Goal: Navigation & Orientation: Find specific page/section

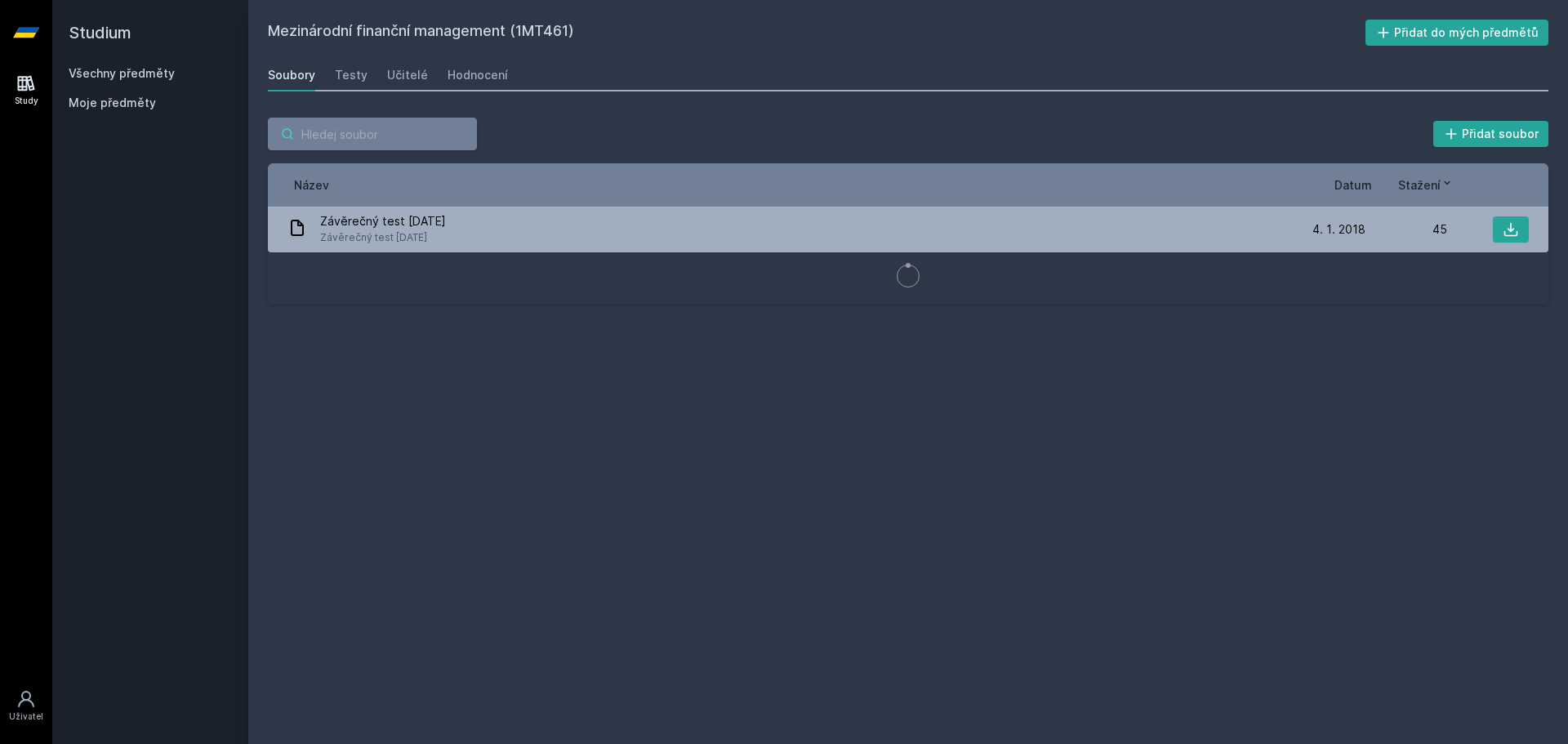
click at [361, 135] on input "search" at bounding box center [372, 133] width 209 height 33
click at [123, 73] on link "Všechny předměty" at bounding box center [122, 73] width 106 height 14
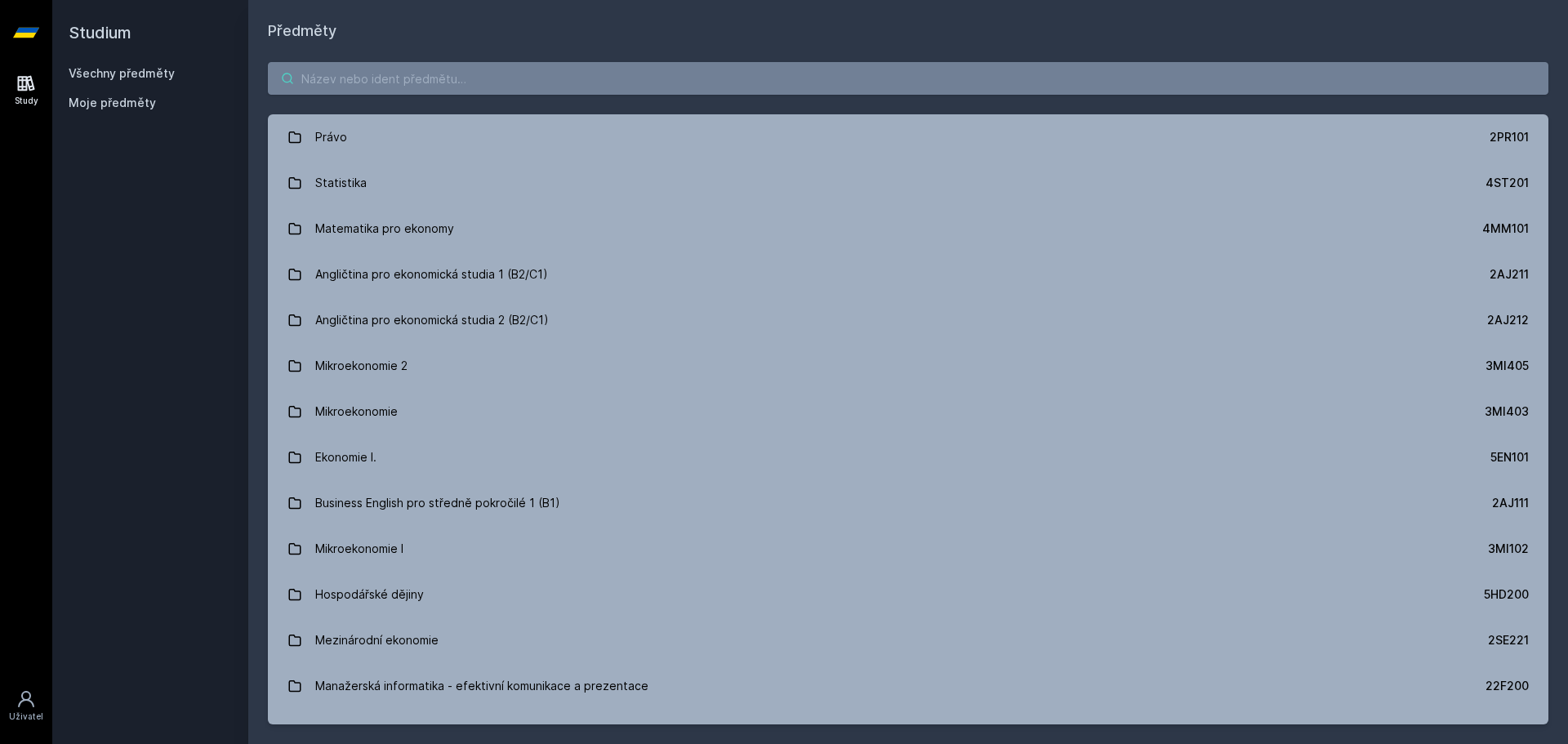
click at [429, 76] on input "search" at bounding box center [908, 78] width 1281 height 33
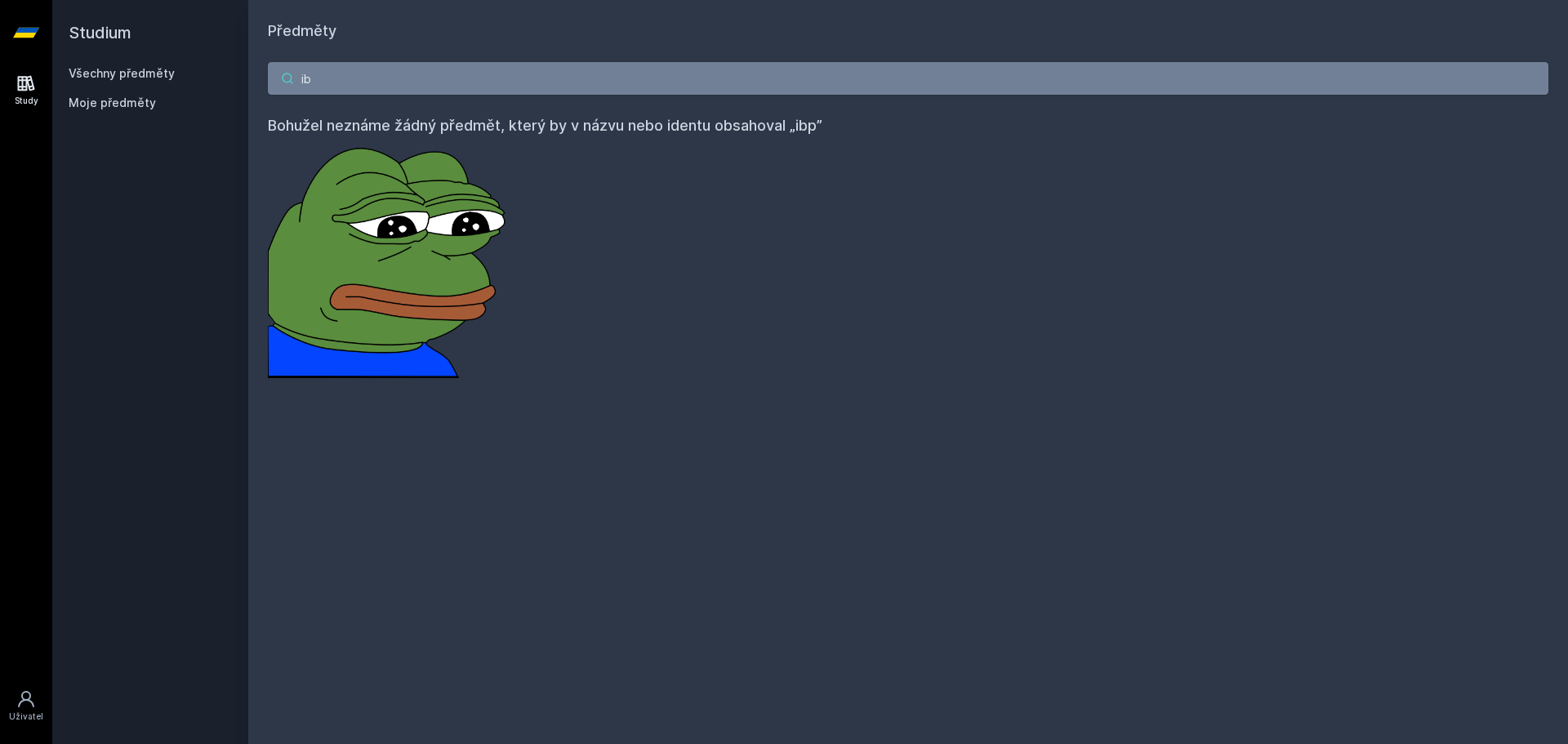
type input "i"
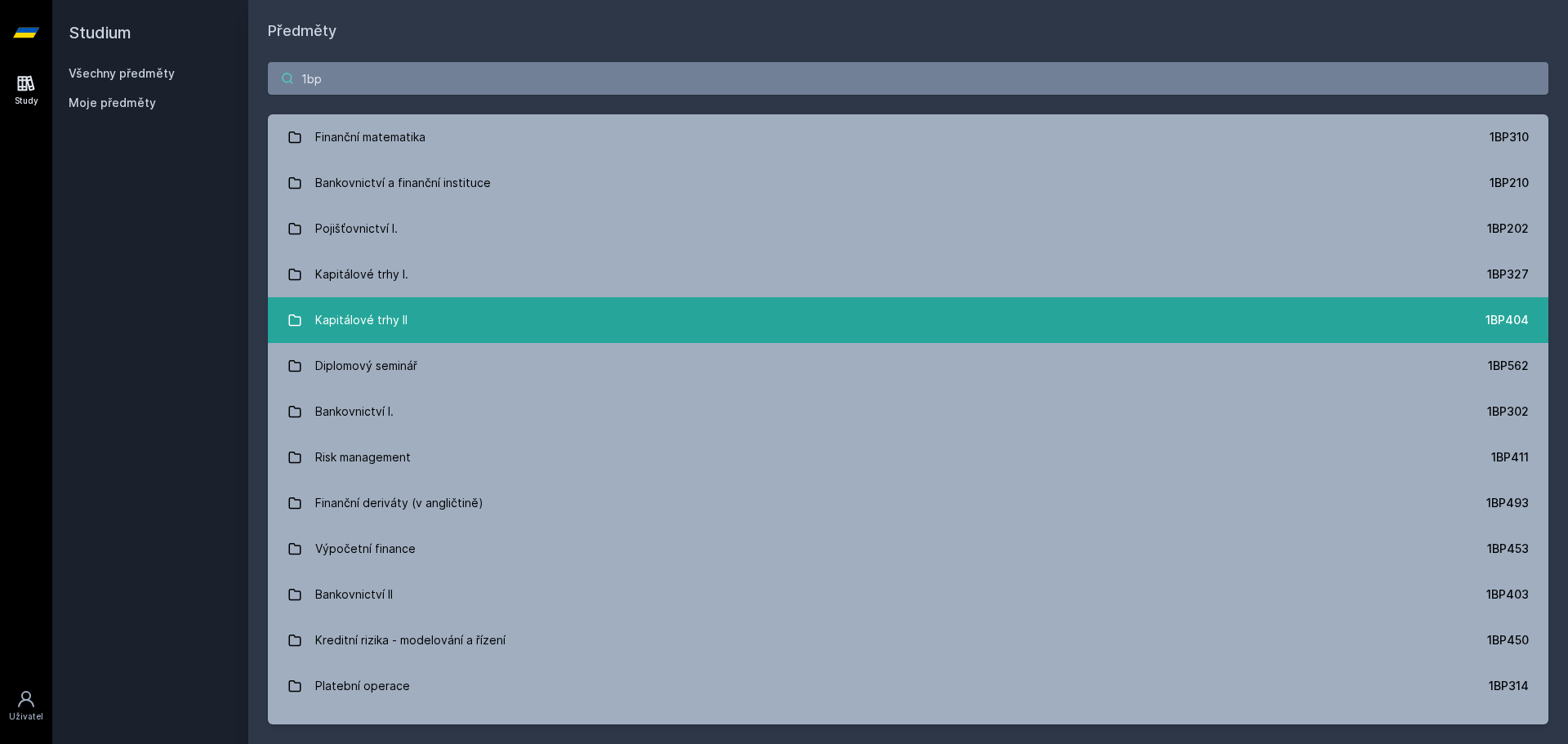
type input "1bp"
click at [393, 312] on div "Kapitálové trhy II" at bounding box center [361, 319] width 93 height 33
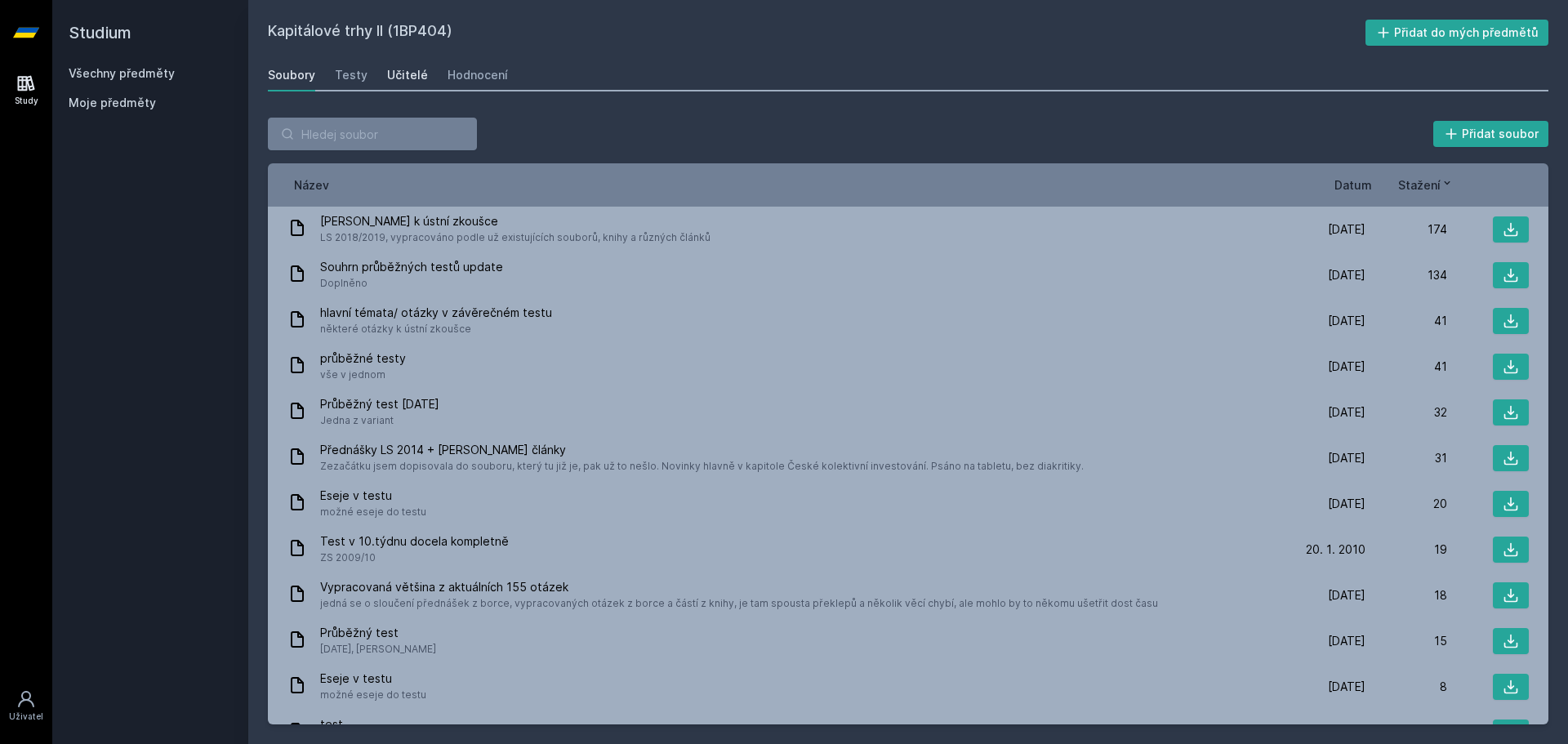
click at [419, 74] on div "Učitelé" at bounding box center [408, 75] width 41 height 17
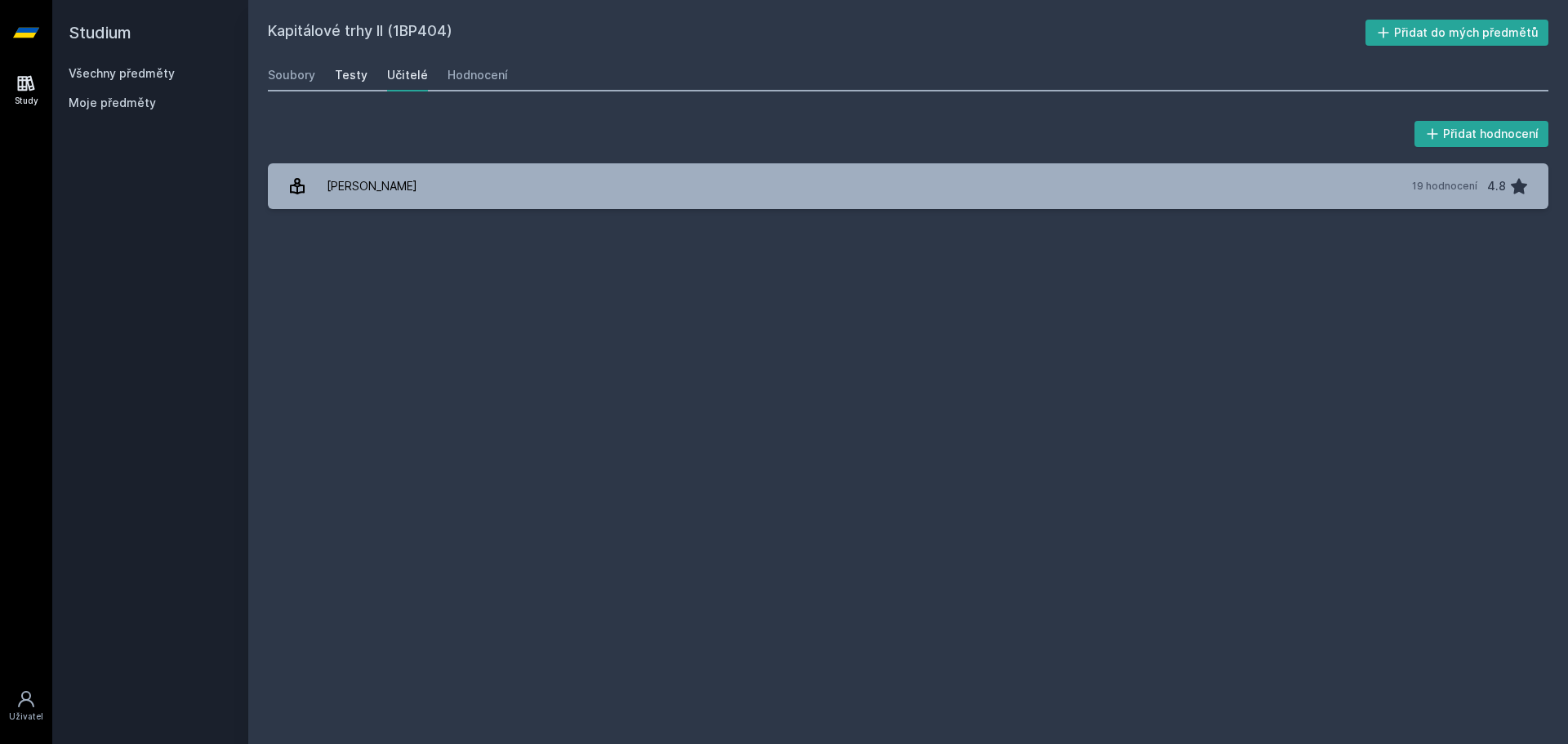
click at [349, 79] on div "Testy" at bounding box center [351, 75] width 33 height 17
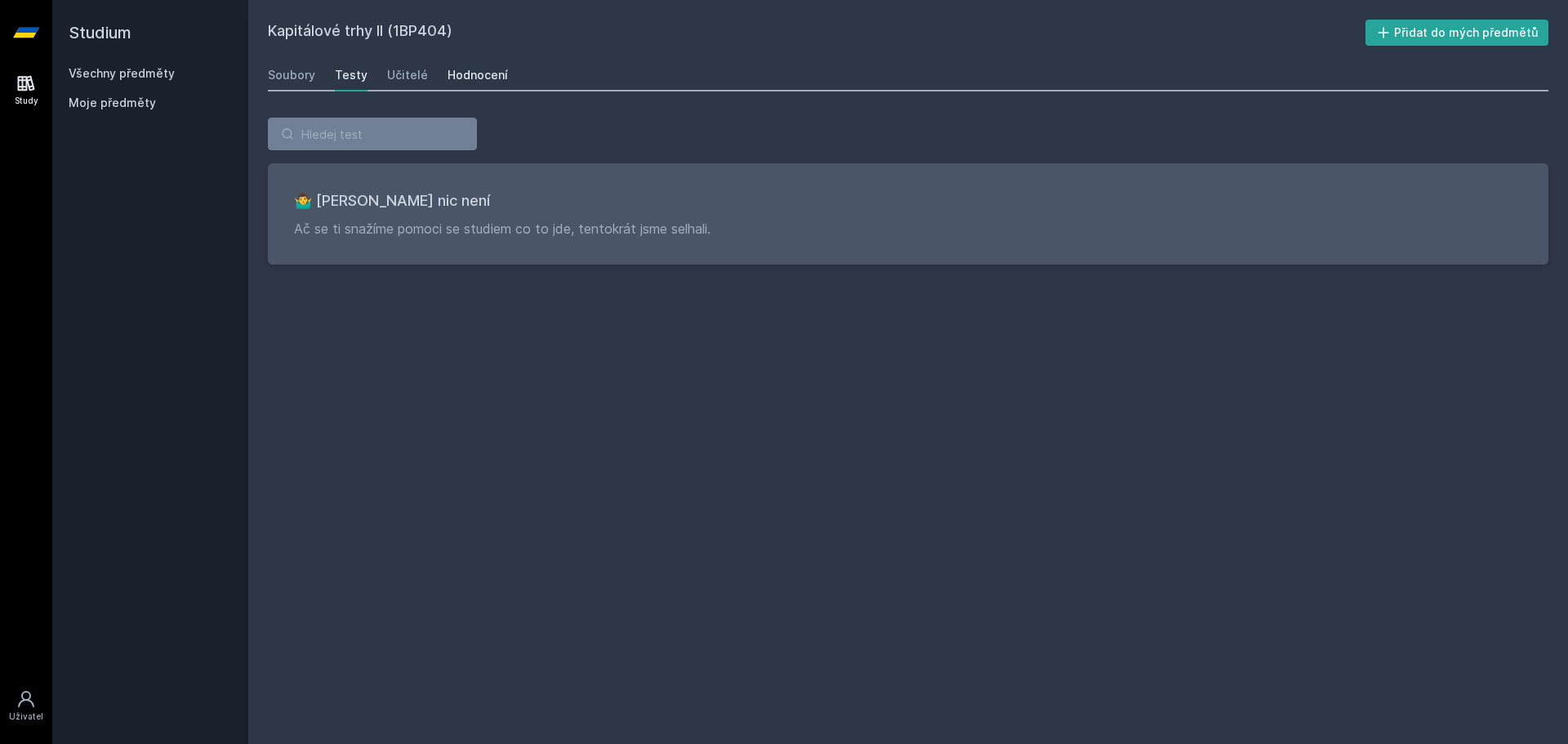
click at [464, 67] on div "Hodnocení" at bounding box center [478, 75] width 60 height 17
